Goal: Find specific page/section: Find specific page/section

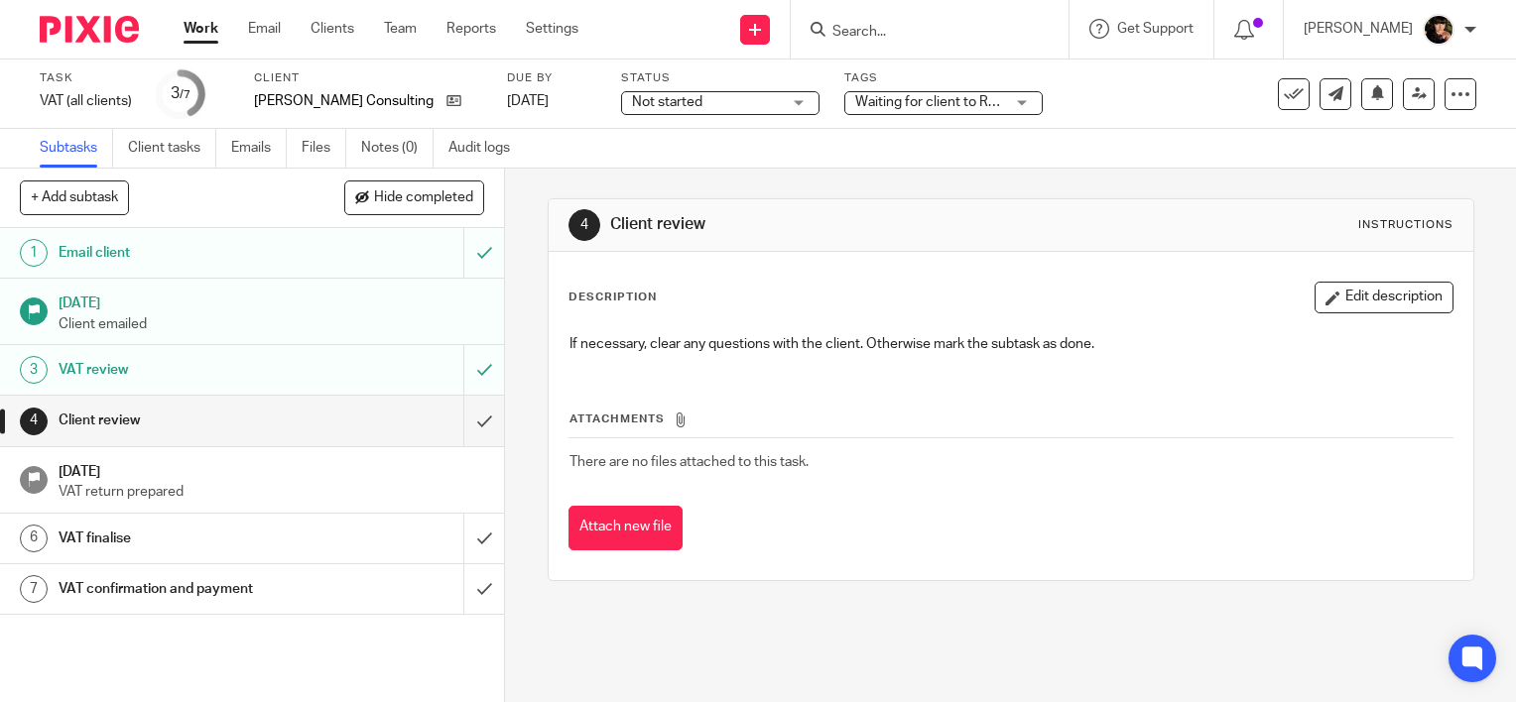
click at [952, 33] on input "Search" at bounding box center [919, 33] width 179 height 18
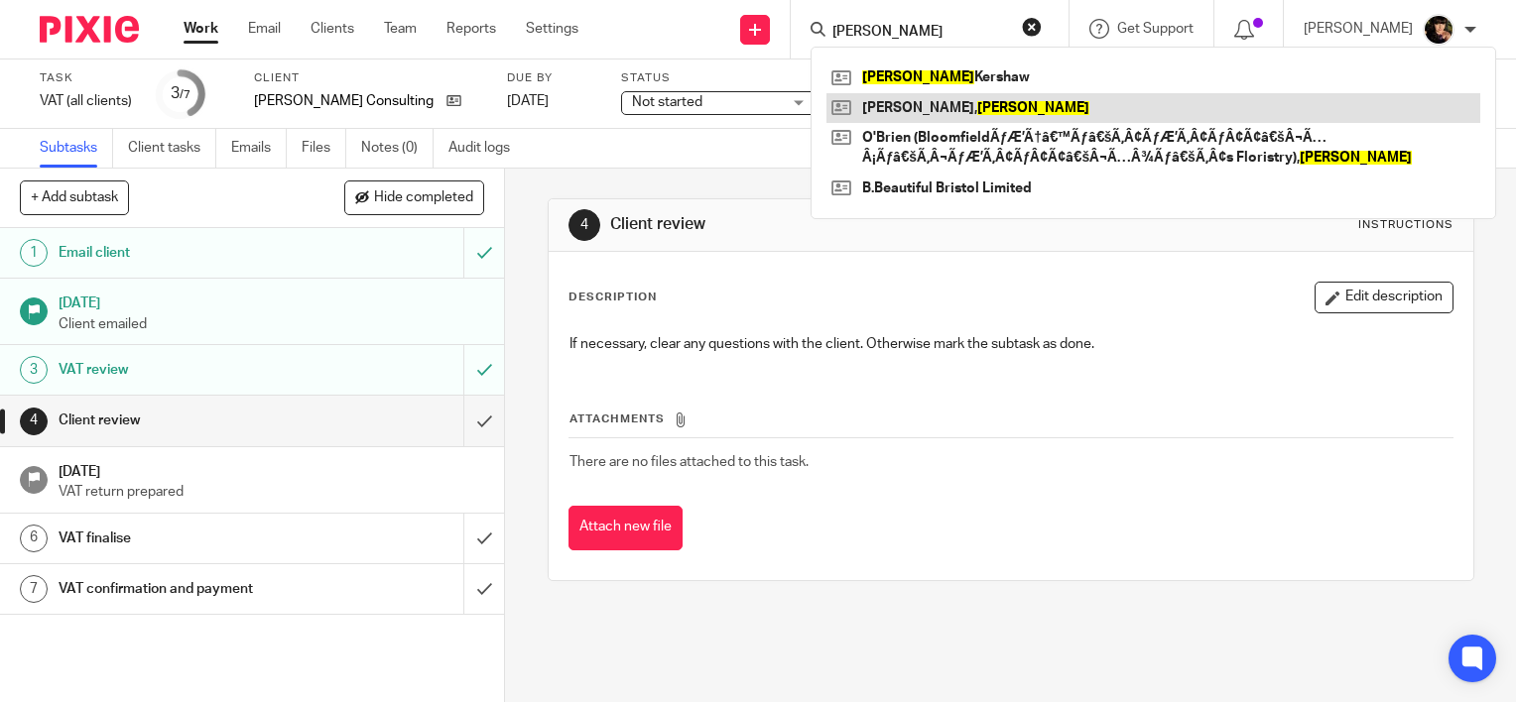
type input "kelly"
click at [936, 107] on link at bounding box center [1153, 108] width 654 height 30
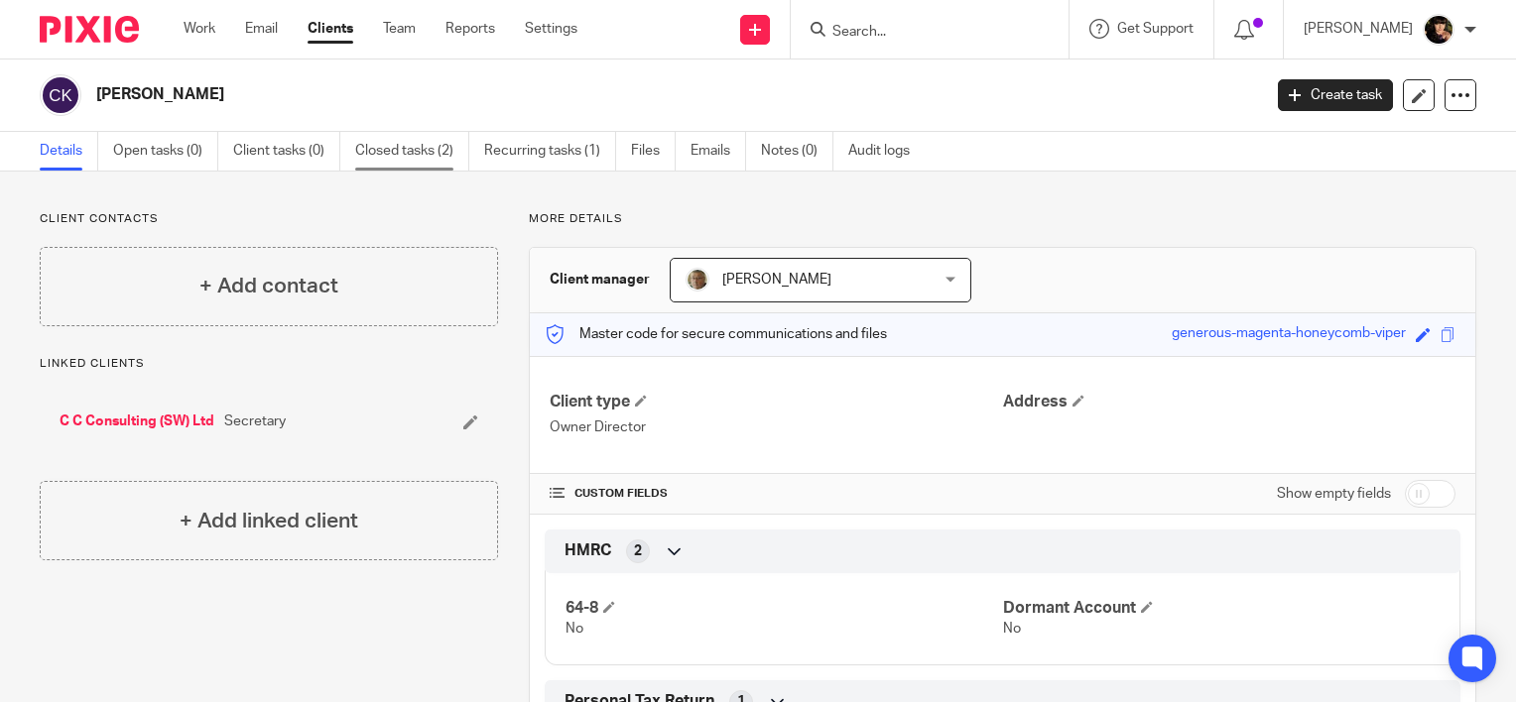
click at [447, 156] on link "Closed tasks (2)" at bounding box center [412, 151] width 114 height 39
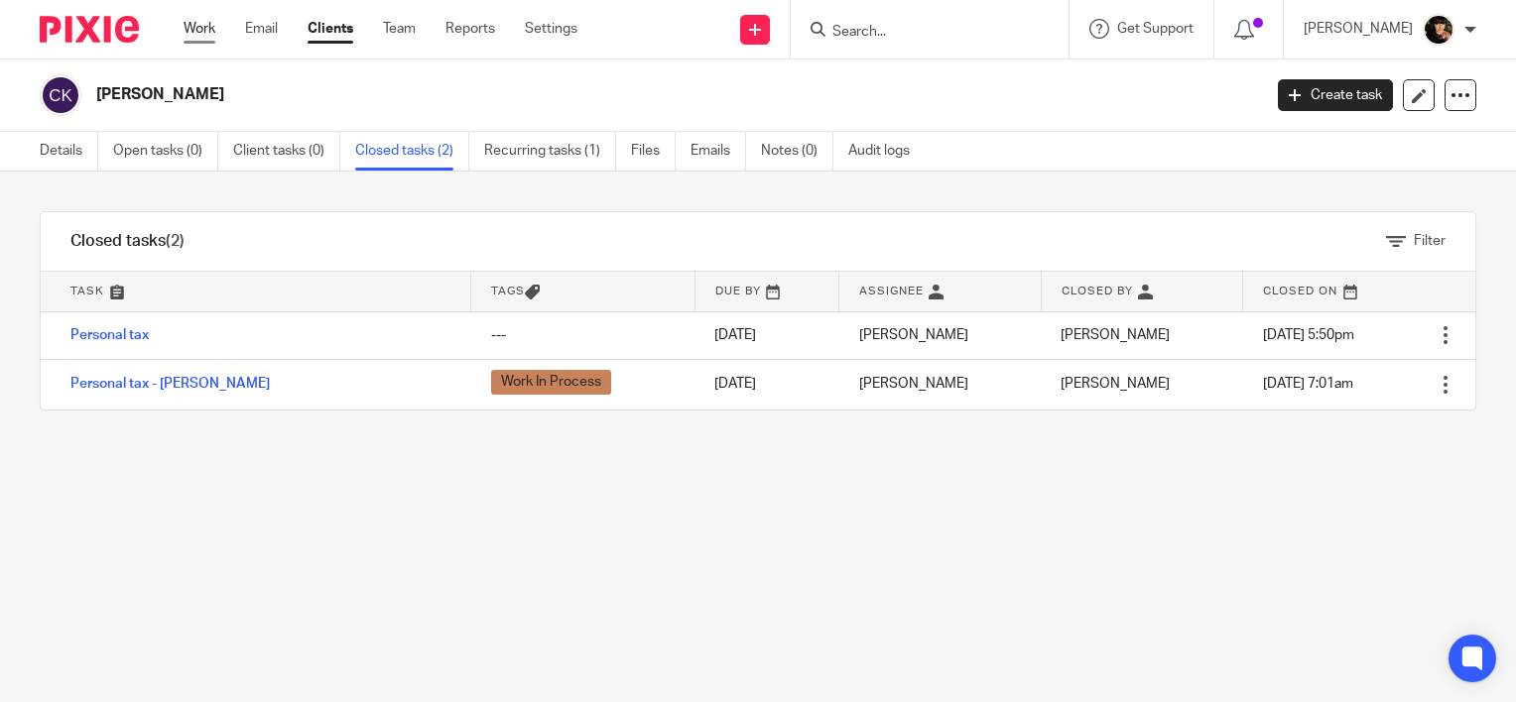
click at [204, 20] on link "Work" at bounding box center [200, 29] width 32 height 20
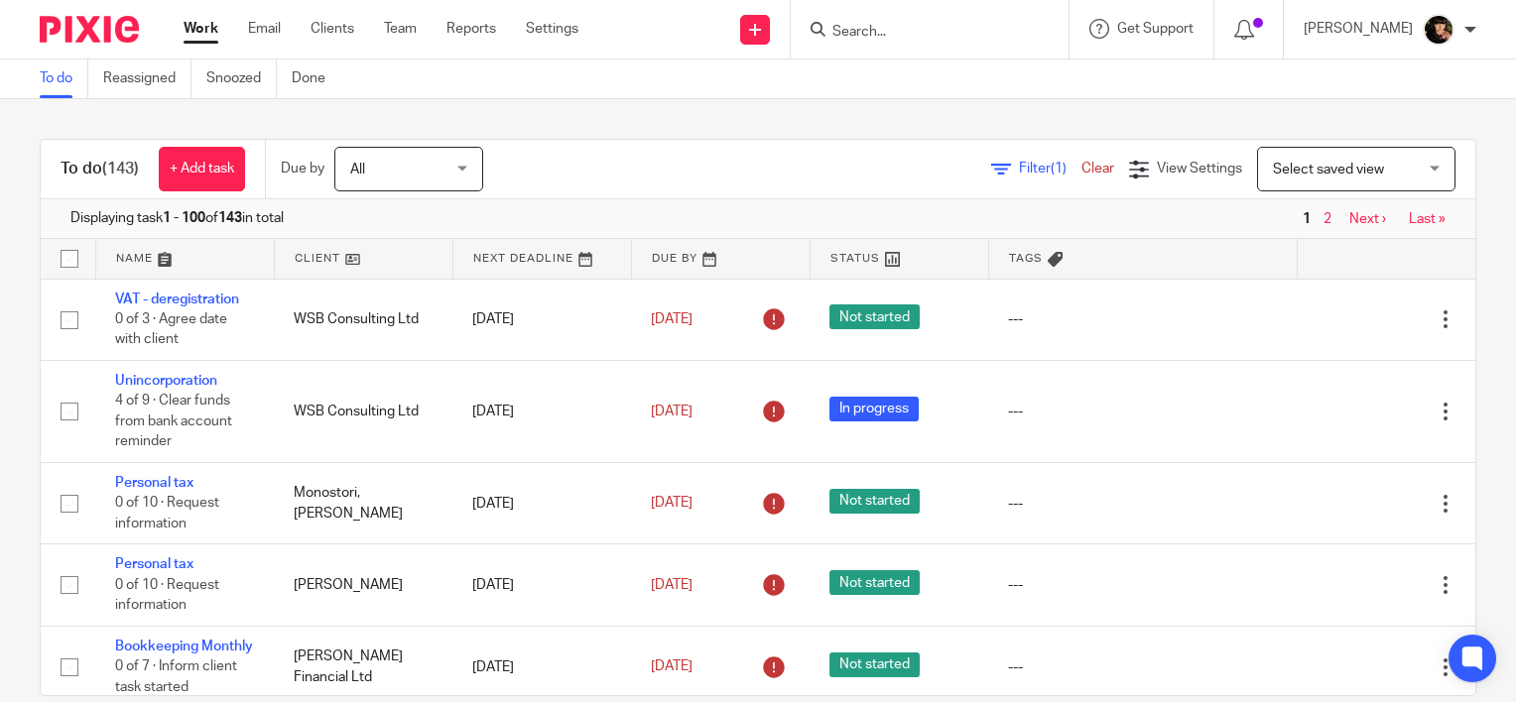
click at [452, 429] on td "3 May 2025" at bounding box center [541, 411] width 179 height 102
